Goal: Navigation & Orientation: Understand site structure

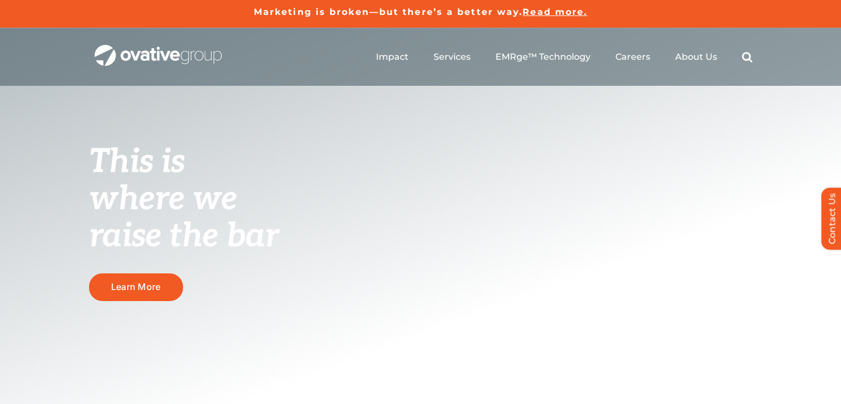
click at [562, 8] on span "Read more." at bounding box center [555, 12] width 65 height 11
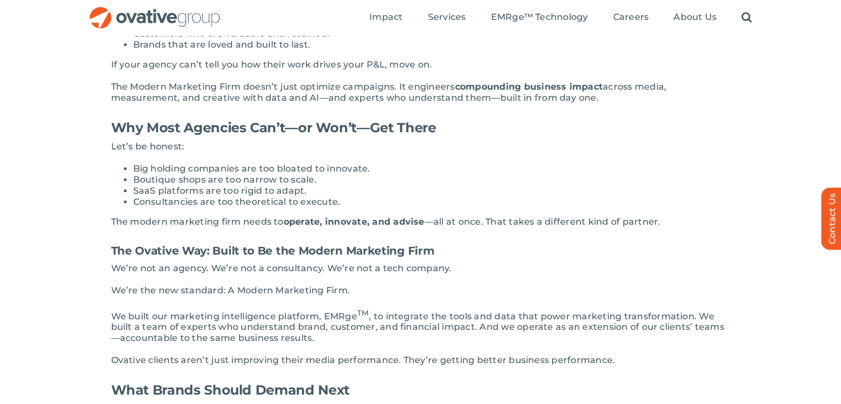
scroll to position [940, 0]
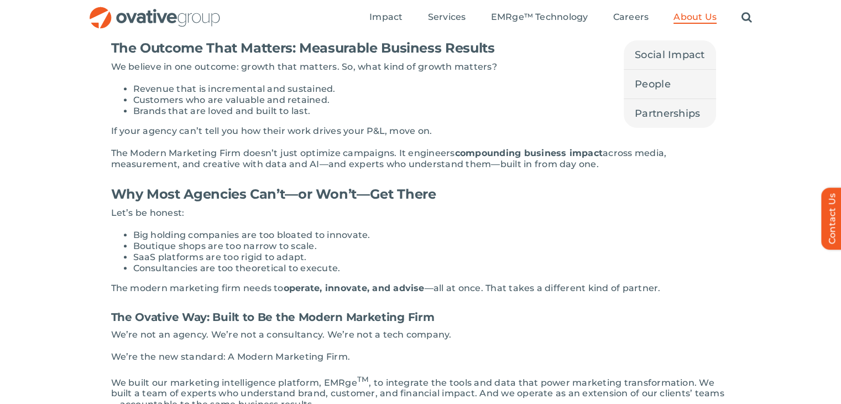
click at [706, 11] on ul "Impact Expert Insights Case Studies Awards & Press Services Media Measurement C…" at bounding box center [560, 17] width 383 height 35
click at [699, 18] on span "About Us" at bounding box center [695, 17] width 43 height 11
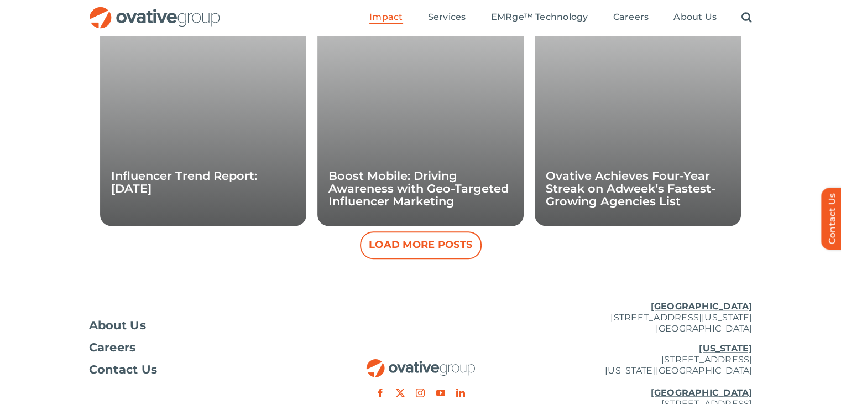
scroll to position [1029, 0]
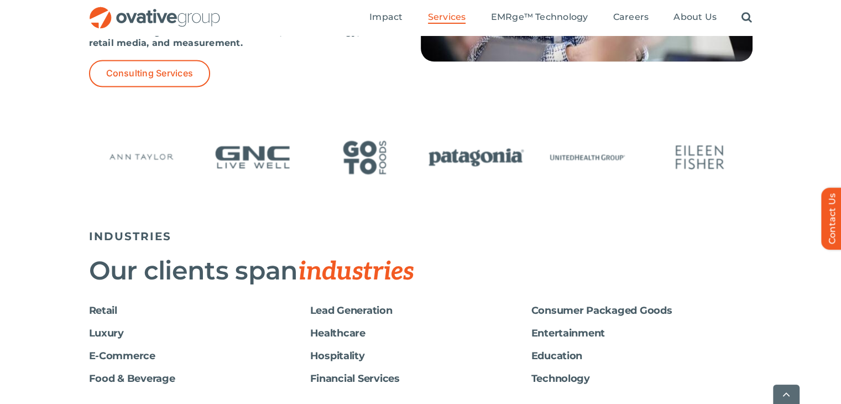
scroll to position [1715, 0]
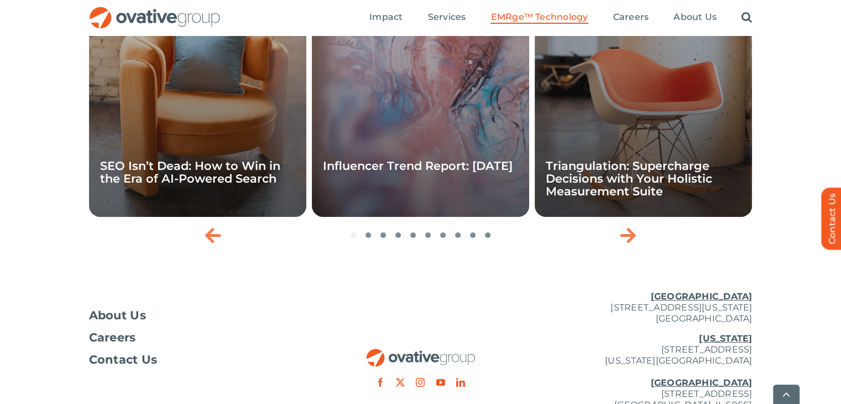
scroll to position [3812, 0]
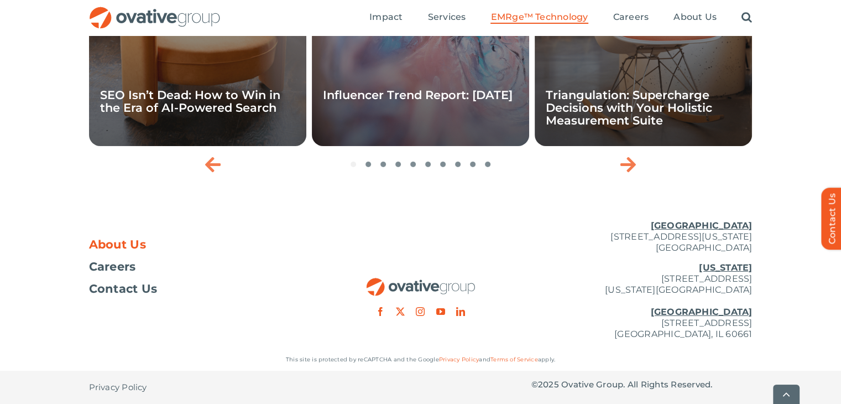
click at [142, 239] on span "About Us" at bounding box center [118, 244] width 58 height 11
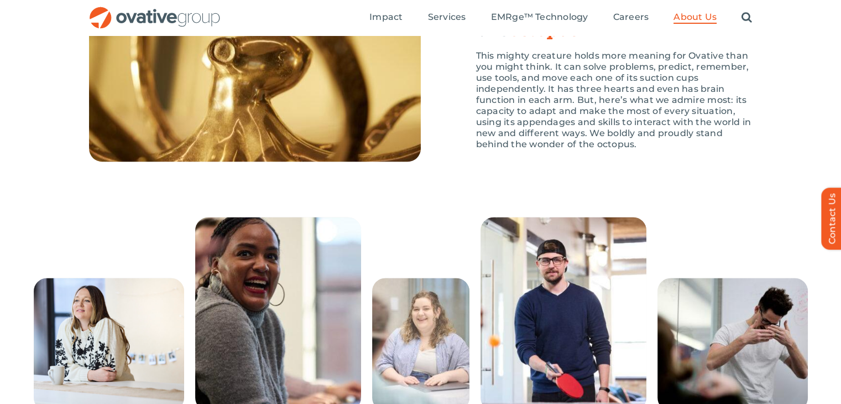
scroll to position [1602, 0]
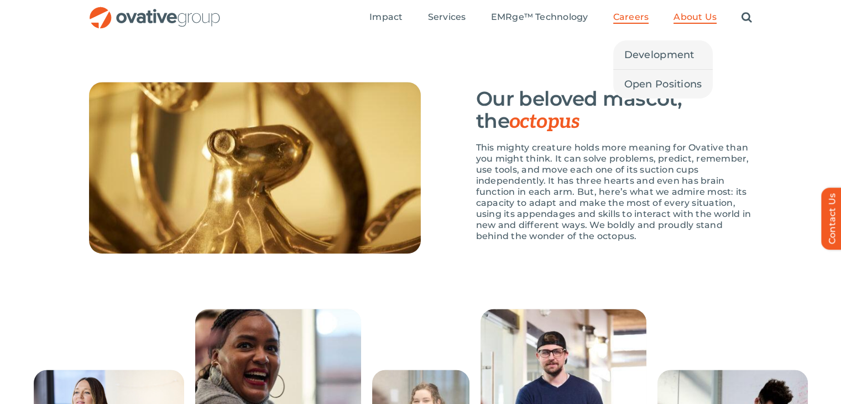
click at [629, 18] on span "Careers" at bounding box center [631, 17] width 36 height 11
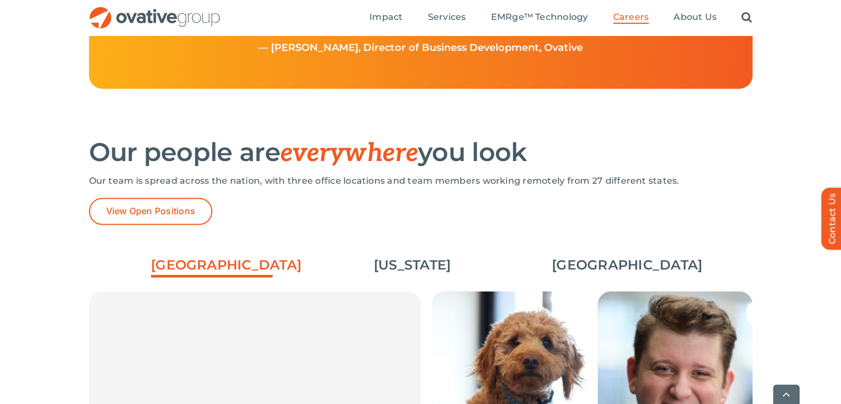
scroll to position [1549, 0]
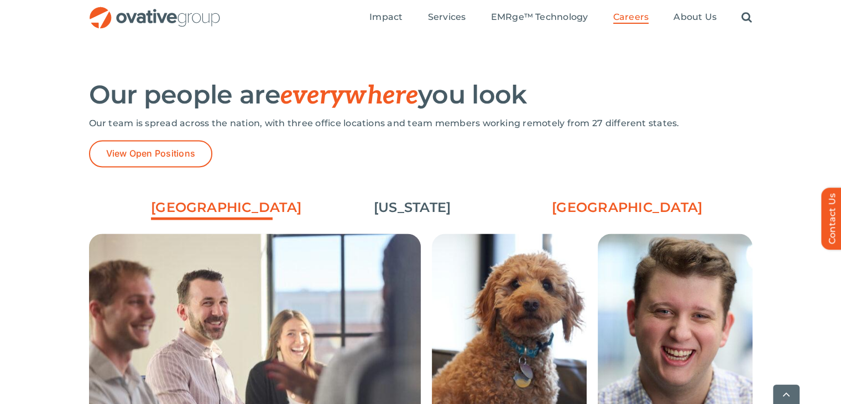
click at [576, 207] on link "[GEOGRAPHIC_DATA]" at bounding box center [613, 207] width 122 height 19
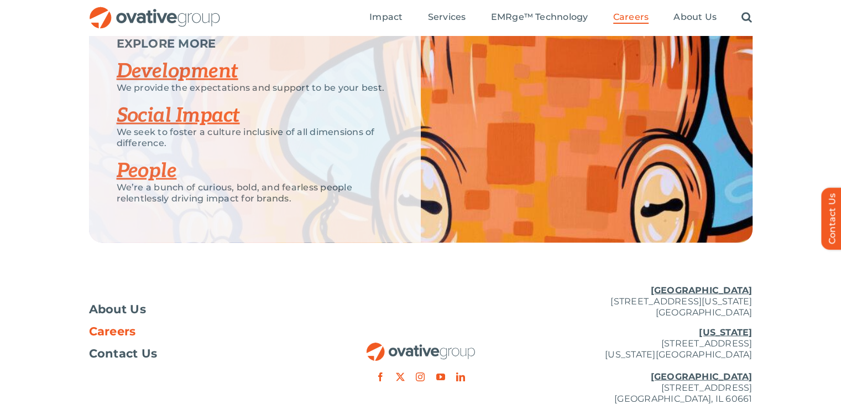
scroll to position [2119, 0]
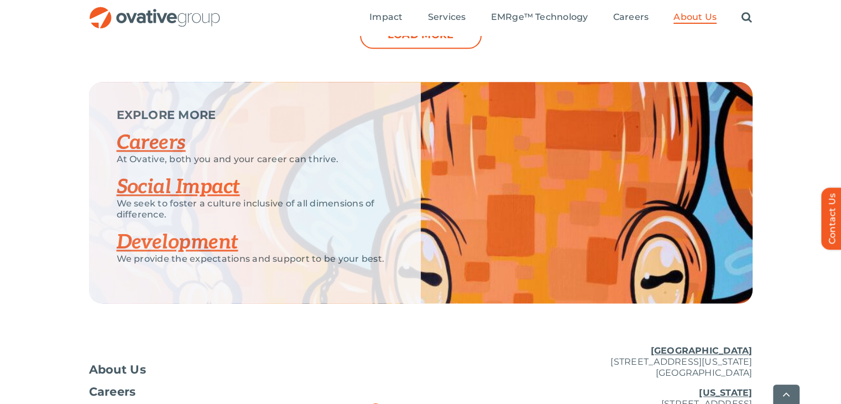
scroll to position [1438, 0]
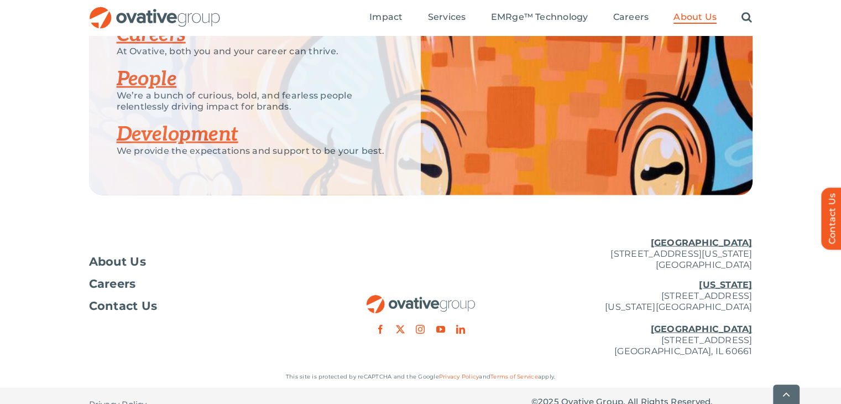
scroll to position [2235, 0]
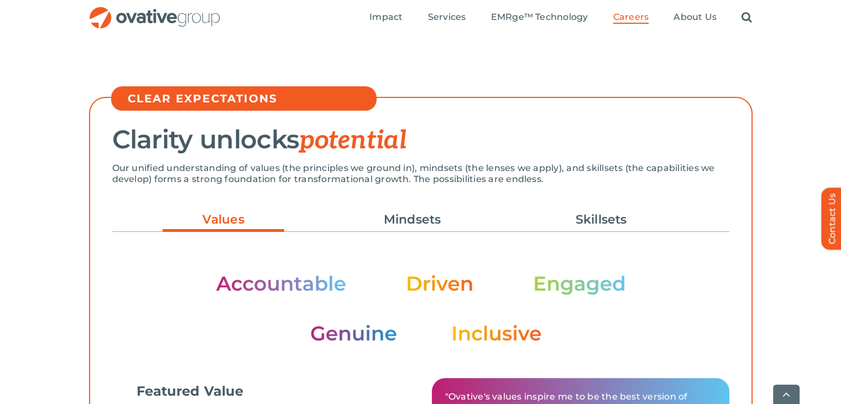
scroll to position [332, 0]
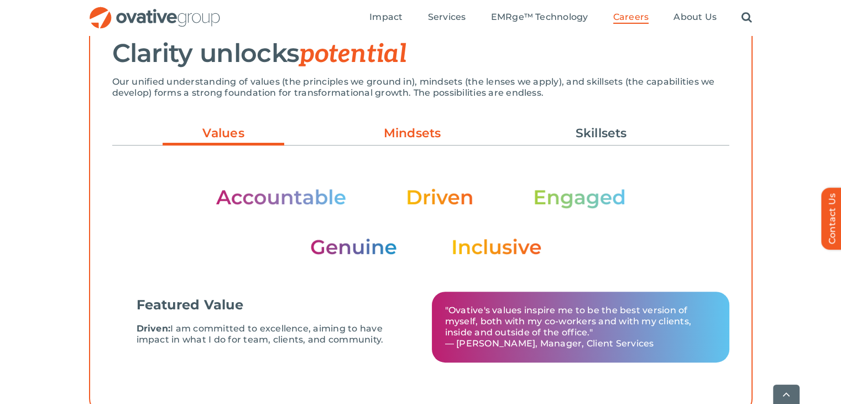
click at [396, 131] on link "Mindsets" at bounding box center [413, 133] width 122 height 19
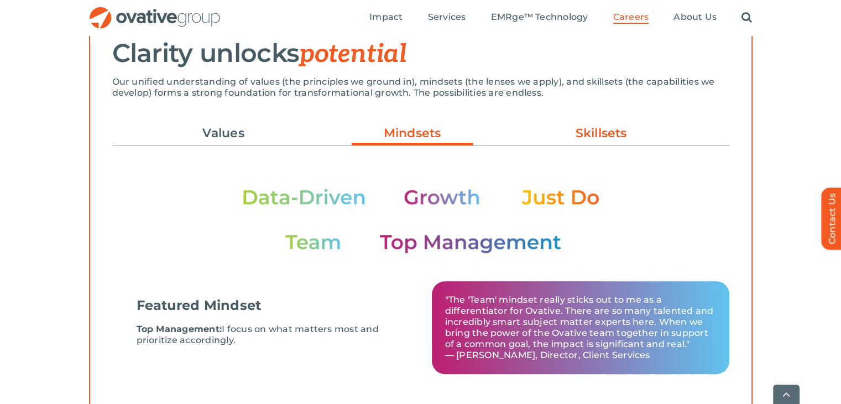
click at [611, 136] on link "Skillsets" at bounding box center [601, 133] width 122 height 19
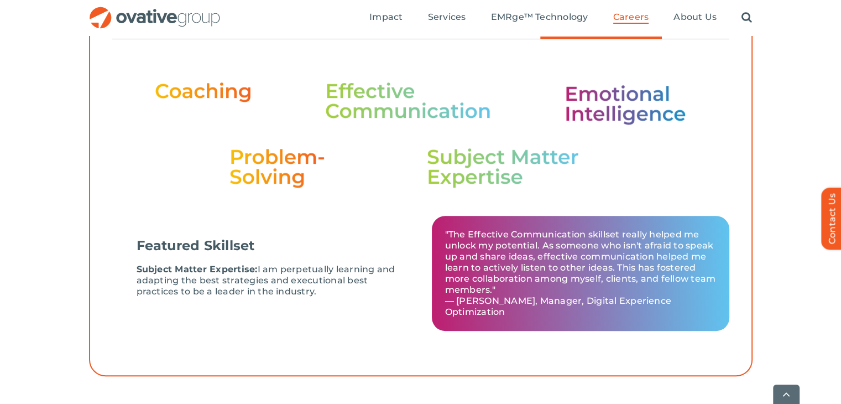
scroll to position [442, 0]
